Goal: Navigation & Orientation: Understand site structure

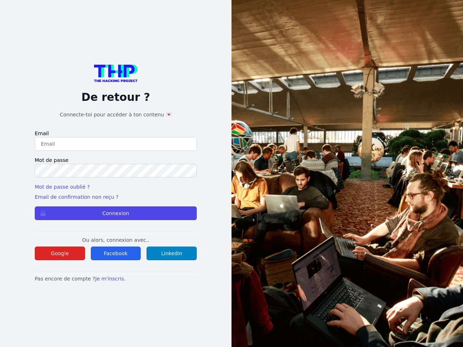
click at [116, 213] on button "Connexion" at bounding box center [116, 213] width 162 height 14
click at [60, 253] on button "Google" at bounding box center [60, 254] width 50 height 14
click at [116, 253] on button "Facebook" at bounding box center [116, 254] width 50 height 14
click at [171, 253] on button "Linkedin" at bounding box center [171, 254] width 50 height 14
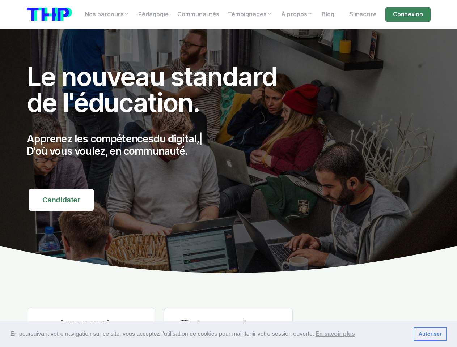
click at [228, 174] on div "Apprenez les compétences du digital, | D'où vous voulez, en communauté." at bounding box center [160, 152] width 266 height 56
click at [228, 334] on span "En poursuivant votre navigation sur ce site, vous acceptez l’utilisation de coo…" at bounding box center [208, 334] width 397 height 11
click at [429, 334] on link "Autoriser" at bounding box center [429, 334] width 33 height 14
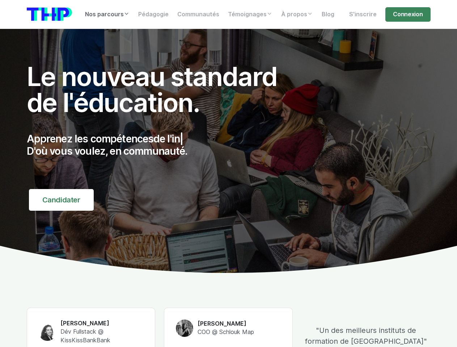
click at [108, 14] on link "Nos parcours" at bounding box center [107, 14] width 53 height 14
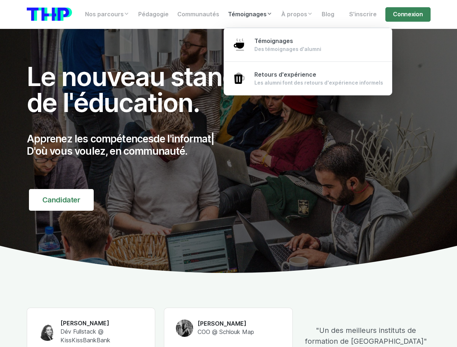
click at [252, 14] on link "Témoignages" at bounding box center [249, 14] width 53 height 14
click at [300, 14] on link "À propos" at bounding box center [297, 14] width 40 height 14
